Goal: Task Accomplishment & Management: Complete application form

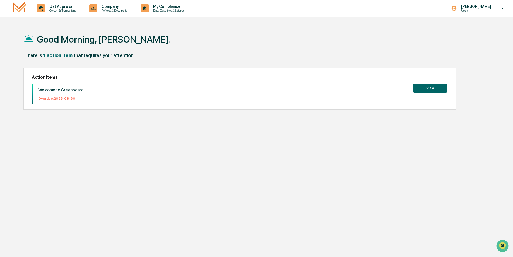
click at [422, 88] on button "View" at bounding box center [430, 88] width 35 height 9
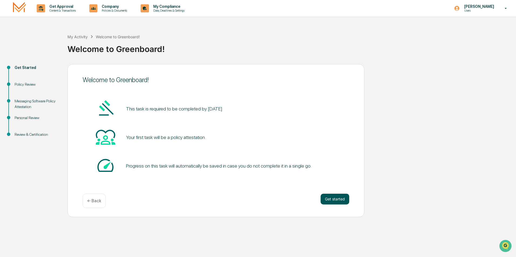
click at [344, 200] on button "Get started" at bounding box center [334, 199] width 29 height 11
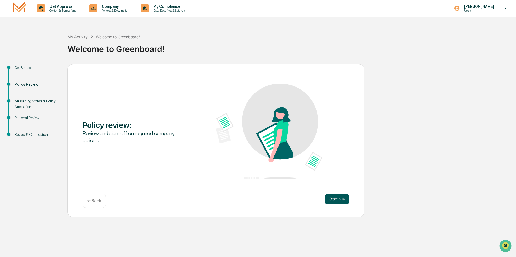
click at [331, 199] on button "Continue" at bounding box center [337, 199] width 24 height 11
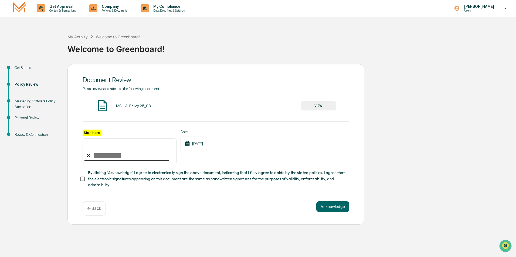
drag, startPoint x: 98, startPoint y: 150, endPoint x: 89, endPoint y: 153, distance: 9.8
click at [89, 153] on input "Sign here" at bounding box center [130, 152] width 94 height 26
type input "**********"
click at [329, 204] on button "Acknowledge" at bounding box center [332, 206] width 33 height 11
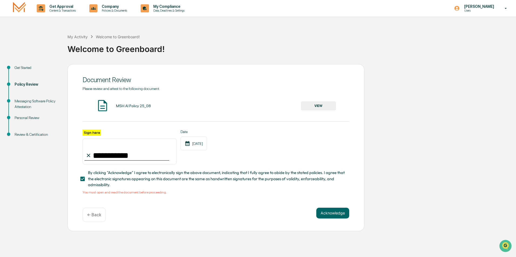
click at [131, 102] on div "MSH AI Policy 25_08 VIEW" at bounding box center [216, 106] width 266 height 14
click at [324, 106] on button "VIEW" at bounding box center [318, 105] width 35 height 9
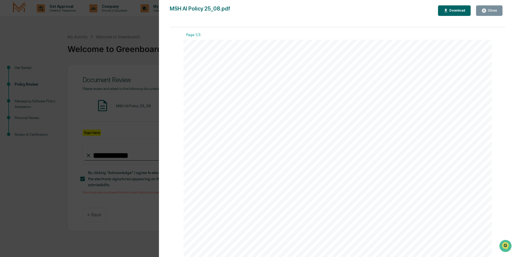
click at [489, 9] on div "Close" at bounding box center [491, 11] width 11 height 4
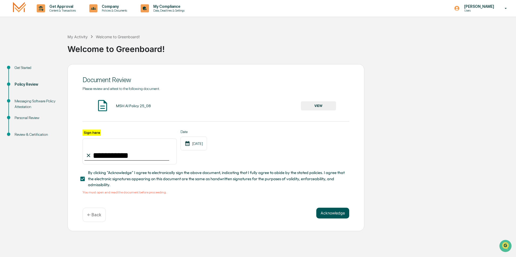
click at [333, 217] on button "Acknowledge" at bounding box center [332, 213] width 33 height 11
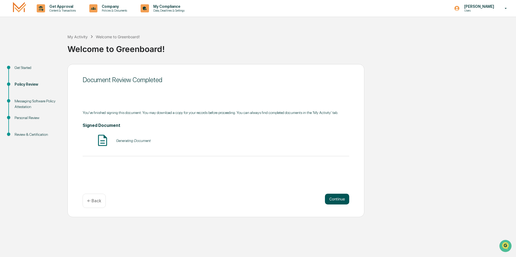
click at [340, 200] on button "Continue" at bounding box center [337, 199] width 24 height 11
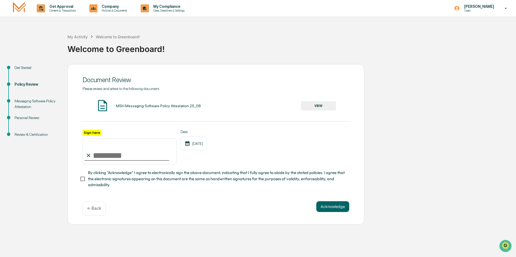
click at [323, 105] on button "VIEW" at bounding box center [318, 105] width 35 height 9
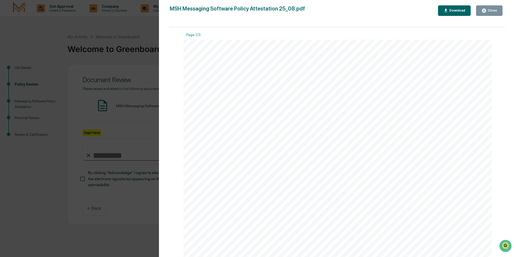
click at [491, 11] on div "Close" at bounding box center [491, 11] width 11 height 4
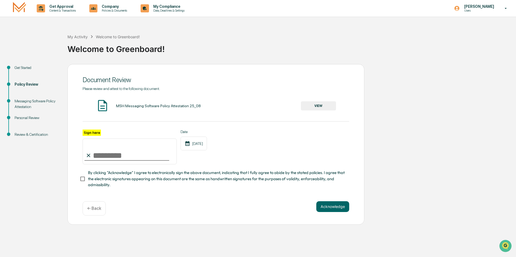
click at [108, 157] on input "Sign here" at bounding box center [130, 152] width 94 height 26
type input "**********"
click at [332, 209] on button "Acknowledge" at bounding box center [332, 206] width 33 height 11
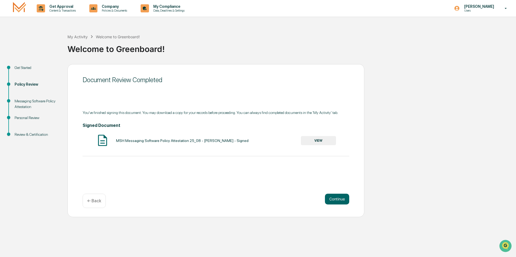
click at [322, 141] on button "VIEW" at bounding box center [318, 140] width 35 height 9
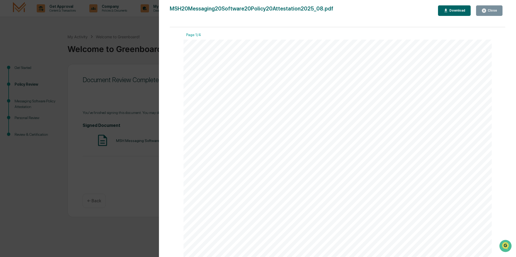
click at [498, 9] on button "Close" at bounding box center [489, 10] width 26 height 11
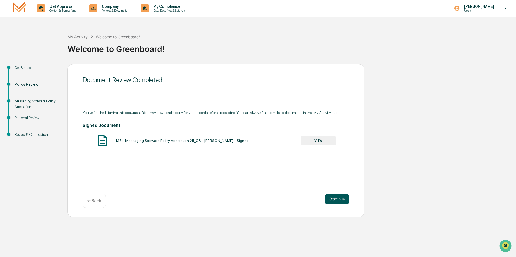
click at [329, 194] on button "Continue" at bounding box center [337, 199] width 24 height 11
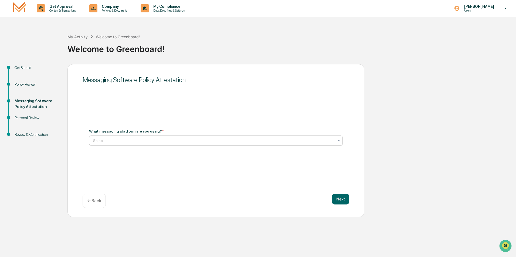
click at [152, 143] on div at bounding box center [213, 140] width 241 height 5
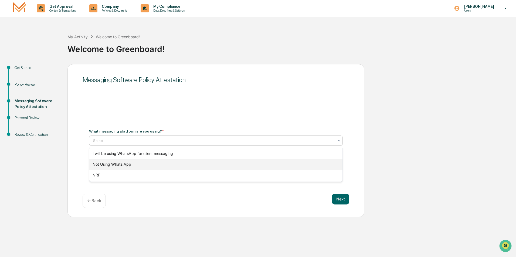
click at [147, 166] on div "Not Using Whats App" at bounding box center [215, 164] width 253 height 11
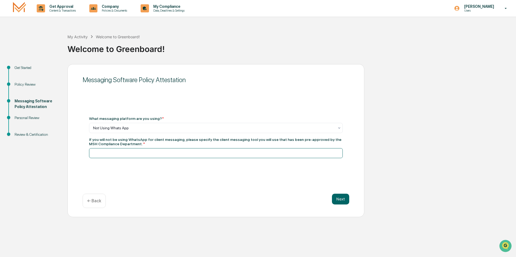
click at [140, 154] on input at bounding box center [216, 153] width 254 height 10
type input "**********"
click at [342, 200] on button "Next" at bounding box center [340, 199] width 17 height 11
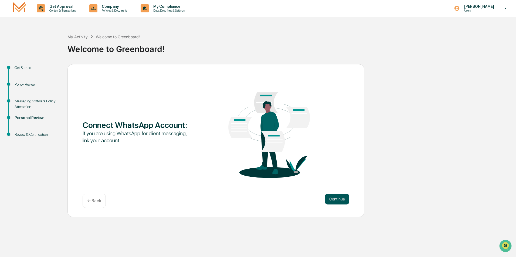
click at [327, 198] on button "Continue" at bounding box center [337, 199] width 24 height 11
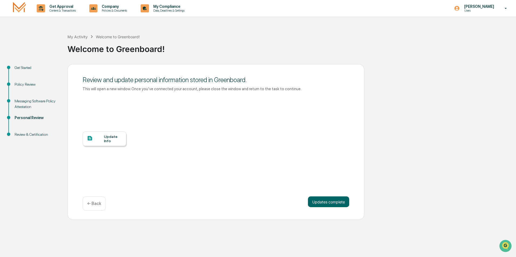
click at [113, 142] on div "Update Info" at bounding box center [113, 139] width 18 height 9
click at [336, 198] on button "Updates complete" at bounding box center [328, 202] width 41 height 11
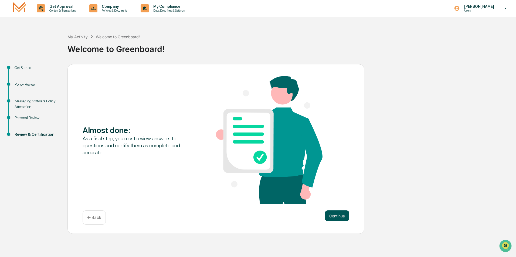
click at [340, 217] on button "Continue" at bounding box center [337, 216] width 24 height 11
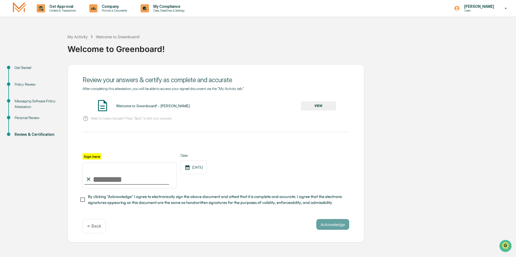
click at [307, 104] on button "VIEW" at bounding box center [318, 105] width 35 height 9
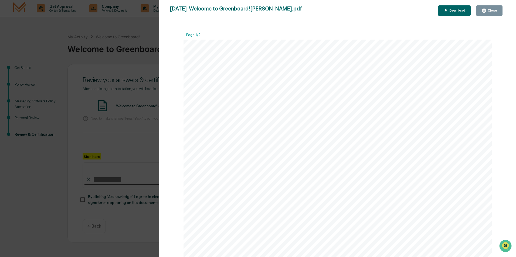
click at [491, 8] on div "Close" at bounding box center [489, 10] width 16 height 5
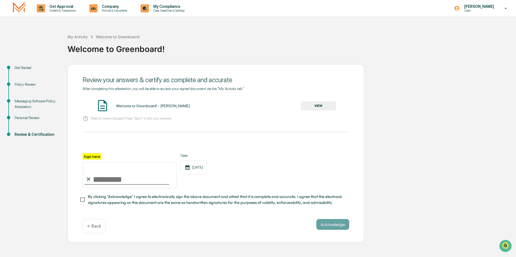
click at [113, 176] on input "Sign here" at bounding box center [130, 176] width 94 height 26
type input "**********"
click at [348, 230] on button "Acknowledge" at bounding box center [332, 224] width 33 height 11
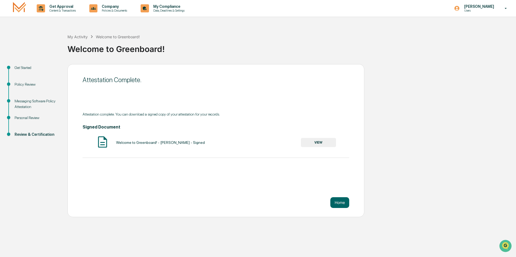
click at [351, 202] on div "Attestation Complete. Attestation complete. You can download a signed copy of y…" at bounding box center [215, 140] width 297 height 153
click at [340, 203] on button "Home" at bounding box center [339, 202] width 19 height 11
